Goal: Transaction & Acquisition: Book appointment/travel/reservation

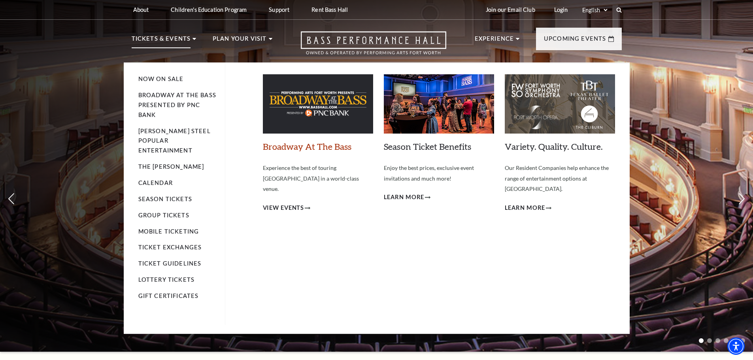
click at [307, 144] on link "Broadway At The Bass" at bounding box center [307, 146] width 89 height 11
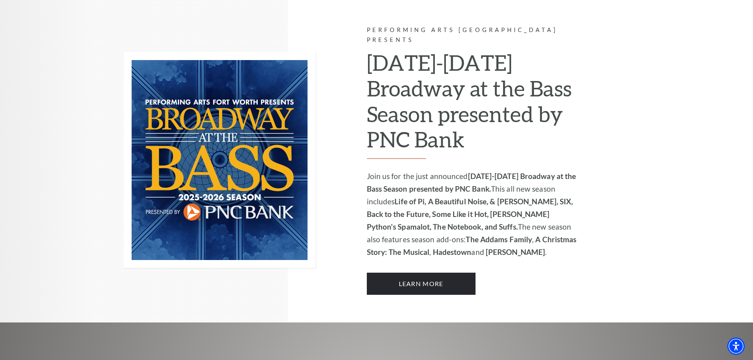
scroll to position [642, 0]
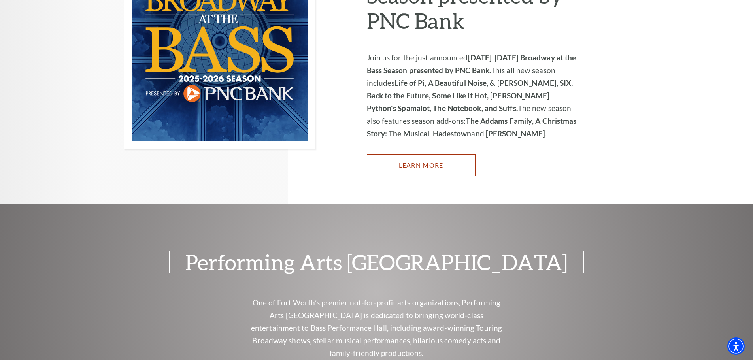
click at [440, 154] on link "Learn More" at bounding box center [421, 165] width 109 height 22
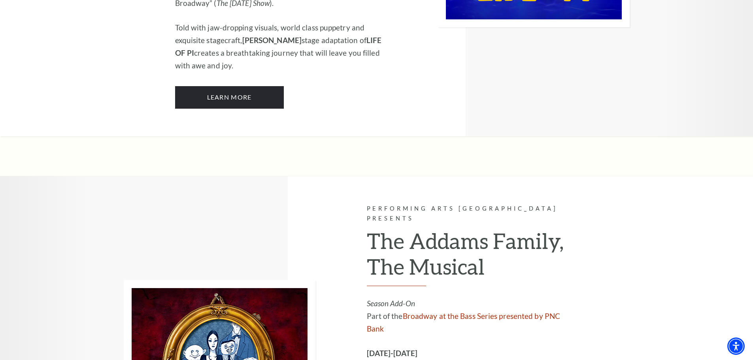
scroll to position [1413, 0]
